Goal: Information Seeking & Learning: Find specific fact

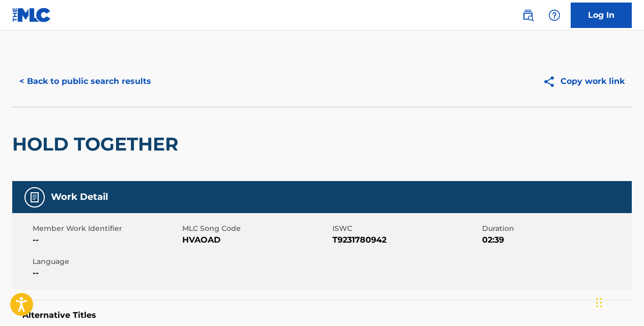
click at [144, 84] on button "< Back to public search results" at bounding box center [85, 81] width 146 height 25
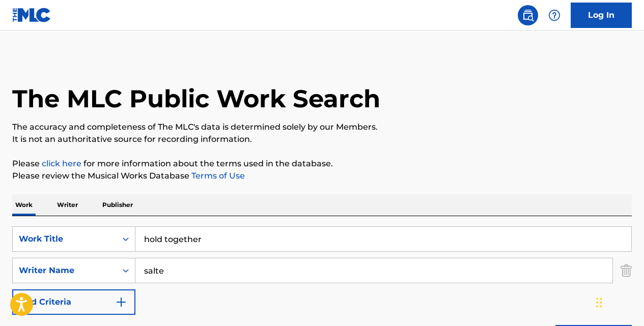
scroll to position [221, 0]
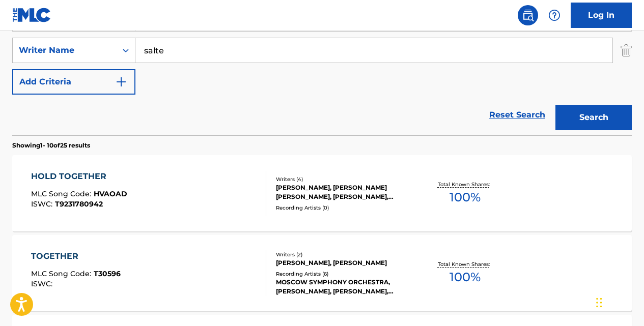
click at [497, 117] on link "Reset Search" at bounding box center [517, 115] width 66 height 22
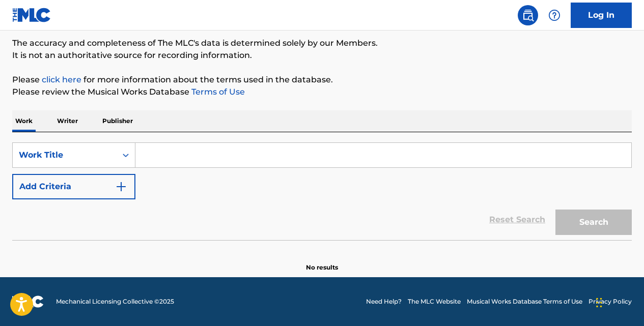
scroll to position [84, 0]
click at [392, 153] on input "Search Form" at bounding box center [383, 155] width 496 height 24
paste input "PN8HZ7"
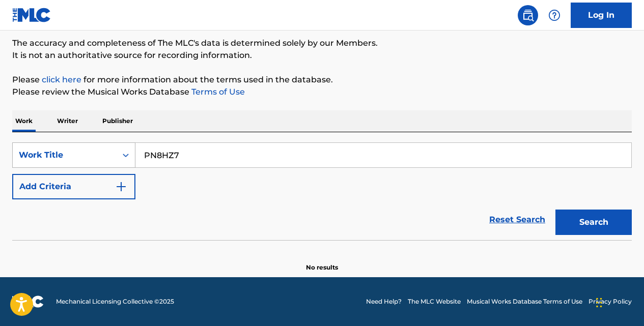
type input "PN8HZ7"
click at [127, 158] on icon "Search Form" at bounding box center [126, 155] width 10 height 10
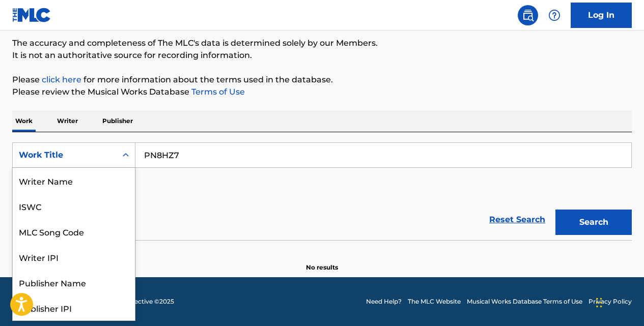
scroll to position [51, 0]
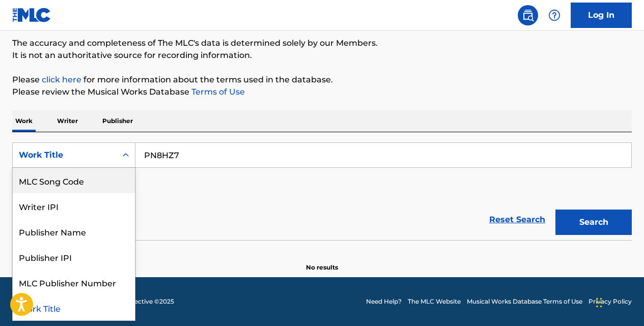
click at [113, 180] on div "MLC Song Code" at bounding box center [74, 180] width 122 height 25
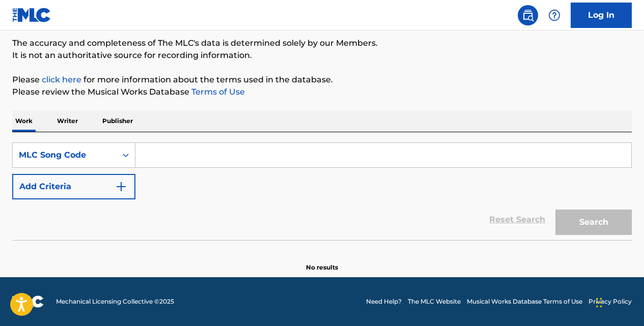
click at [167, 148] on input "Search Form" at bounding box center [383, 155] width 496 height 24
paste input "PN8HZ7"
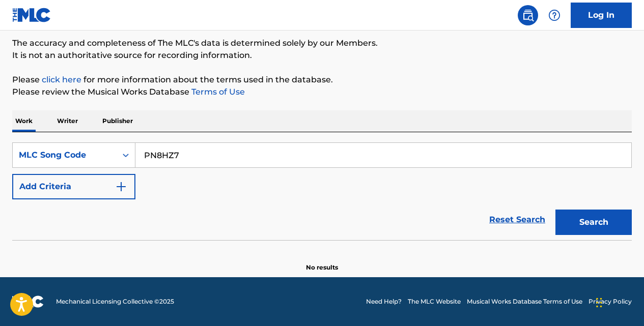
type input "PN8HZ7"
click at [572, 228] on button "Search" at bounding box center [594, 222] width 76 height 25
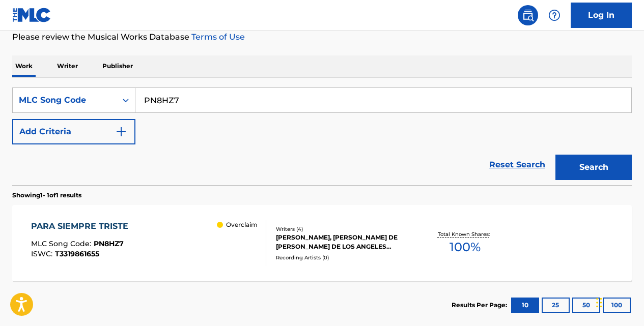
scroll to position [145, 0]
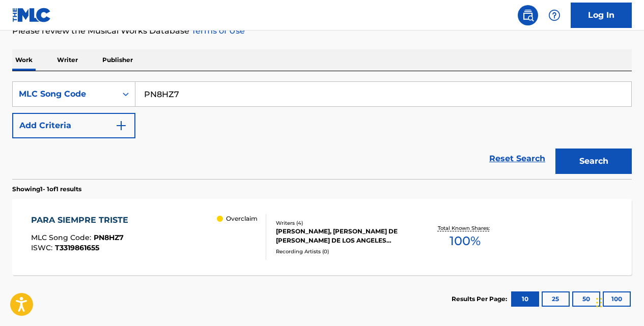
click at [126, 219] on div "PARA SIEMPRE TRISTE" at bounding box center [82, 220] width 102 height 12
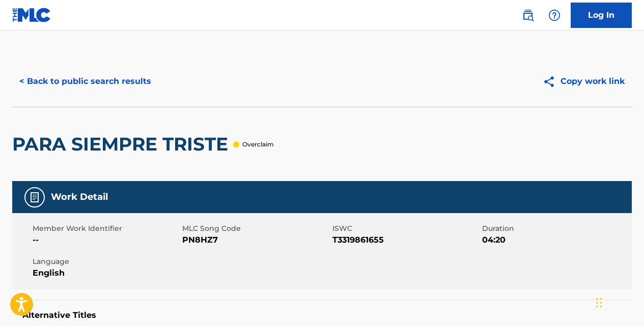
click at [134, 82] on button "< Back to public search results" at bounding box center [85, 81] width 146 height 25
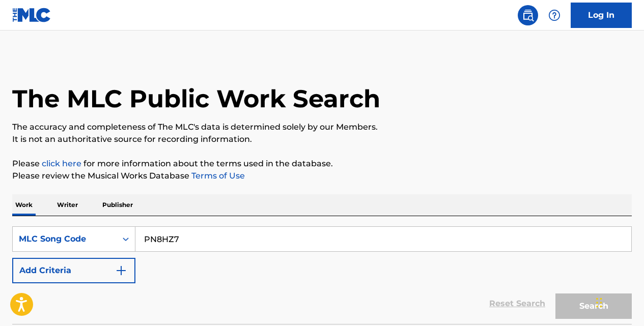
scroll to position [145, 0]
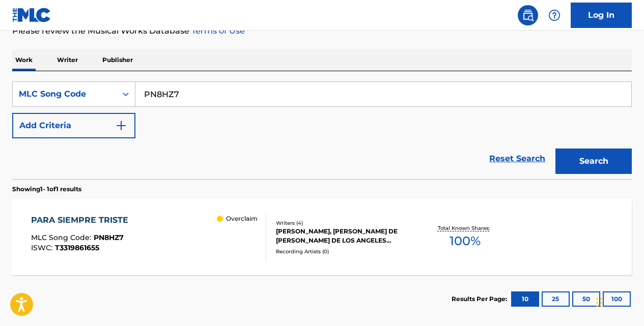
click at [525, 163] on link "Reset Search" at bounding box center [517, 159] width 66 height 22
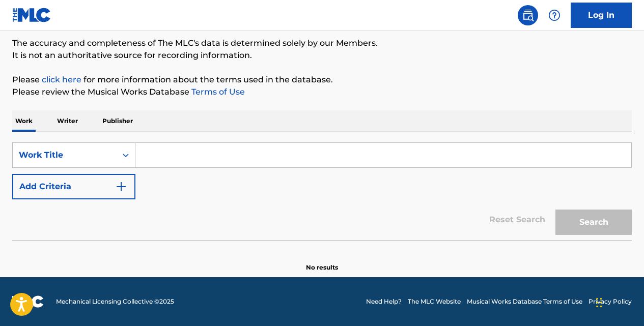
click at [203, 157] on input "Search Form" at bounding box center [383, 155] width 496 height 24
paste input "MO DEUN HA RU UI KKEUT(THE END OF THE DAY)"
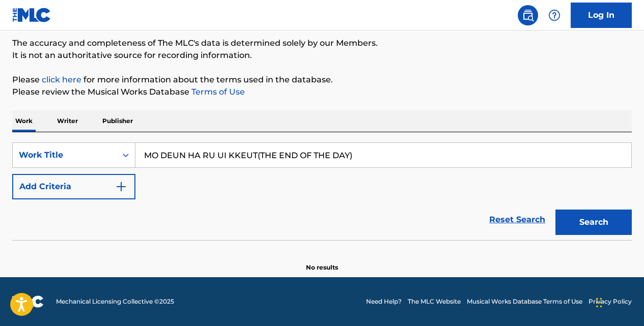
type input "MO DEUN HA RU UI KKEUT(THE END OF THE DAY)"
click at [556, 210] on button "Search" at bounding box center [594, 222] width 76 height 25
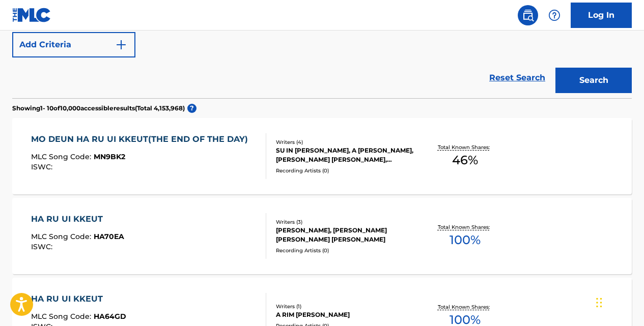
scroll to position [233, 0]
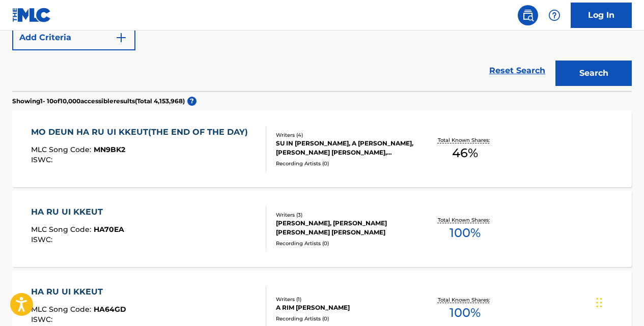
click at [214, 135] on div "MO DEUN HA RU UI KKEUT(THE END OF THE DAY)" at bounding box center [142, 132] width 222 height 12
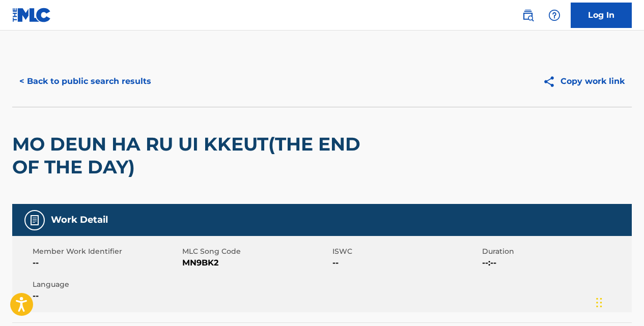
click at [130, 78] on button "< Back to public search results" at bounding box center [85, 81] width 146 height 25
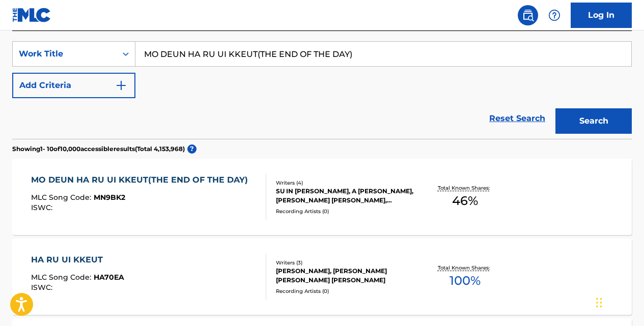
scroll to position [185, 0]
click at [251, 52] on input "THE END OF THE DAY)" at bounding box center [383, 54] width 496 height 24
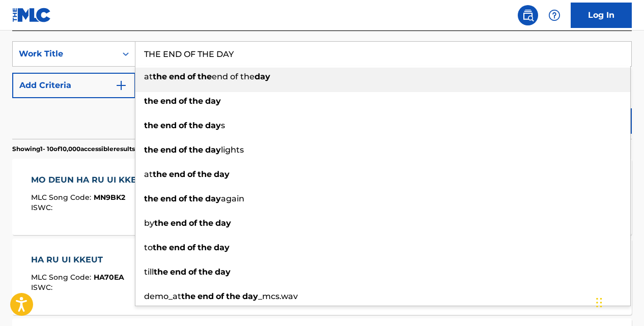
type input "THE END OF THE DAY"
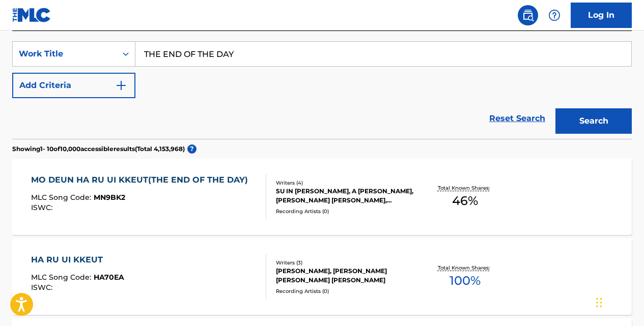
click at [121, 81] on img "Search Form" at bounding box center [121, 85] width 12 height 12
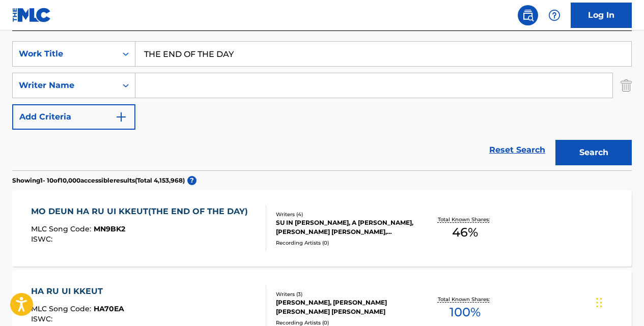
click at [151, 95] on input "Search Form" at bounding box center [373, 85] width 477 height 24
click at [556, 140] on button "Search" at bounding box center [594, 152] width 76 height 25
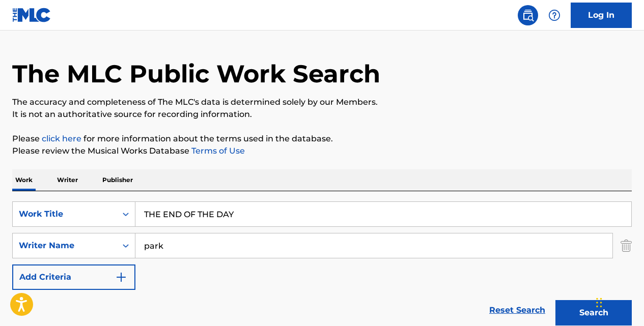
scroll to position [0, 0]
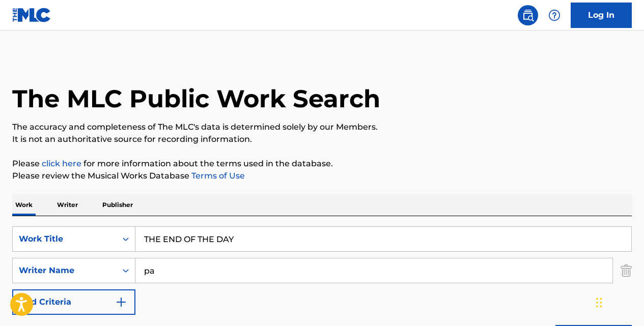
type input "p"
type input "humbler"
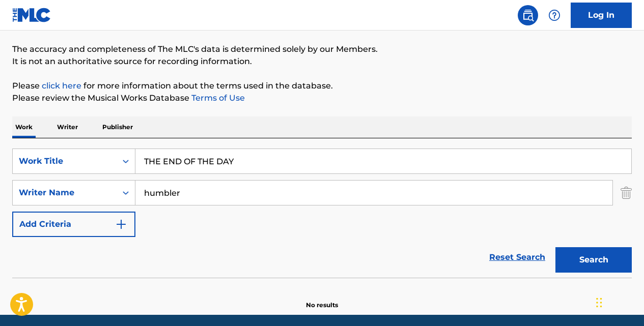
scroll to position [116, 0]
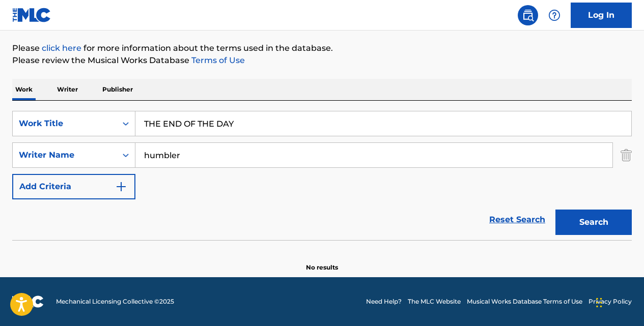
click at [163, 127] on input "THE END OF THE DAY" at bounding box center [383, 124] width 496 height 24
type input "END OF THE DAY"
click at [556, 210] on button "Search" at bounding box center [594, 222] width 76 height 25
